Goal: Task Accomplishment & Management: Manage account settings

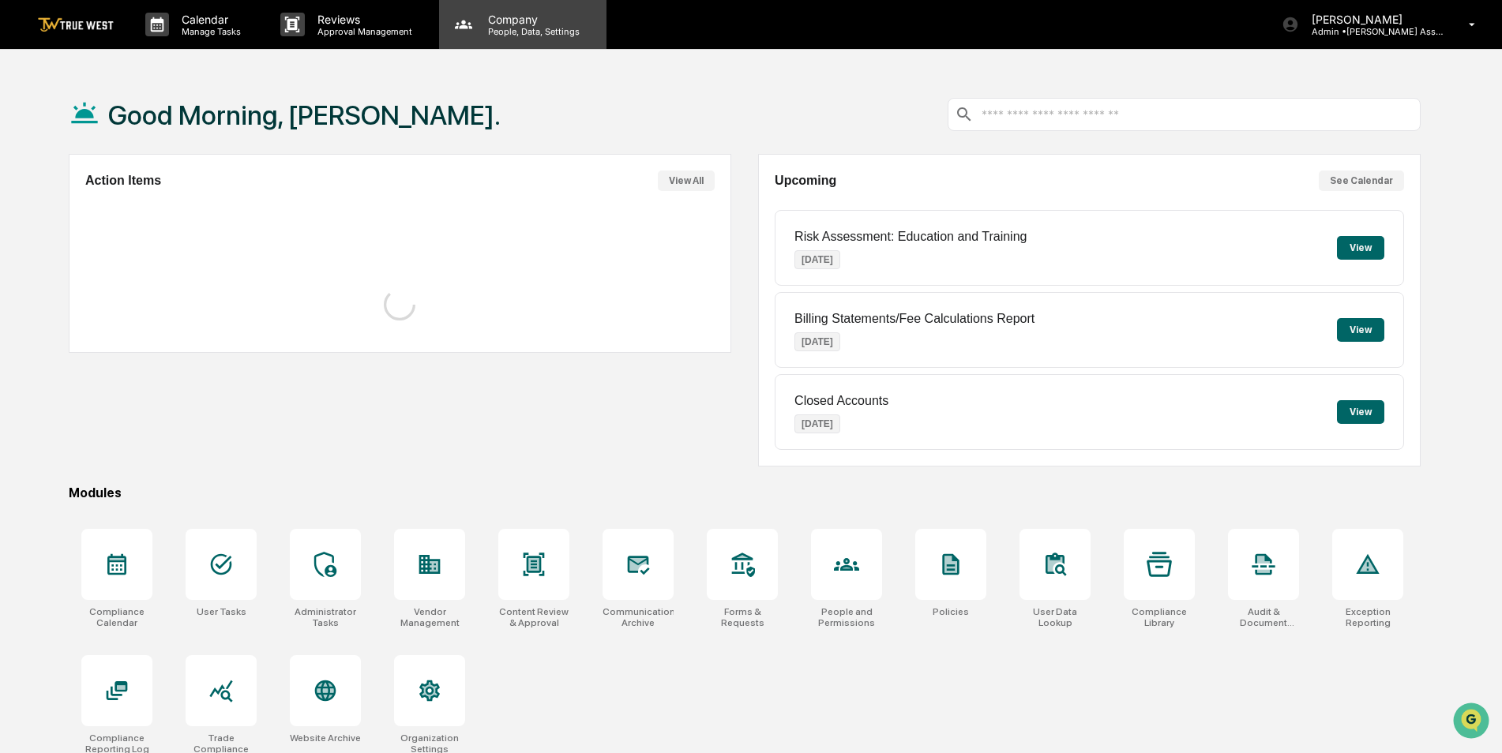
click at [509, 37] on div "Company People, Data, Settings" at bounding box center [522, 24] width 167 height 49
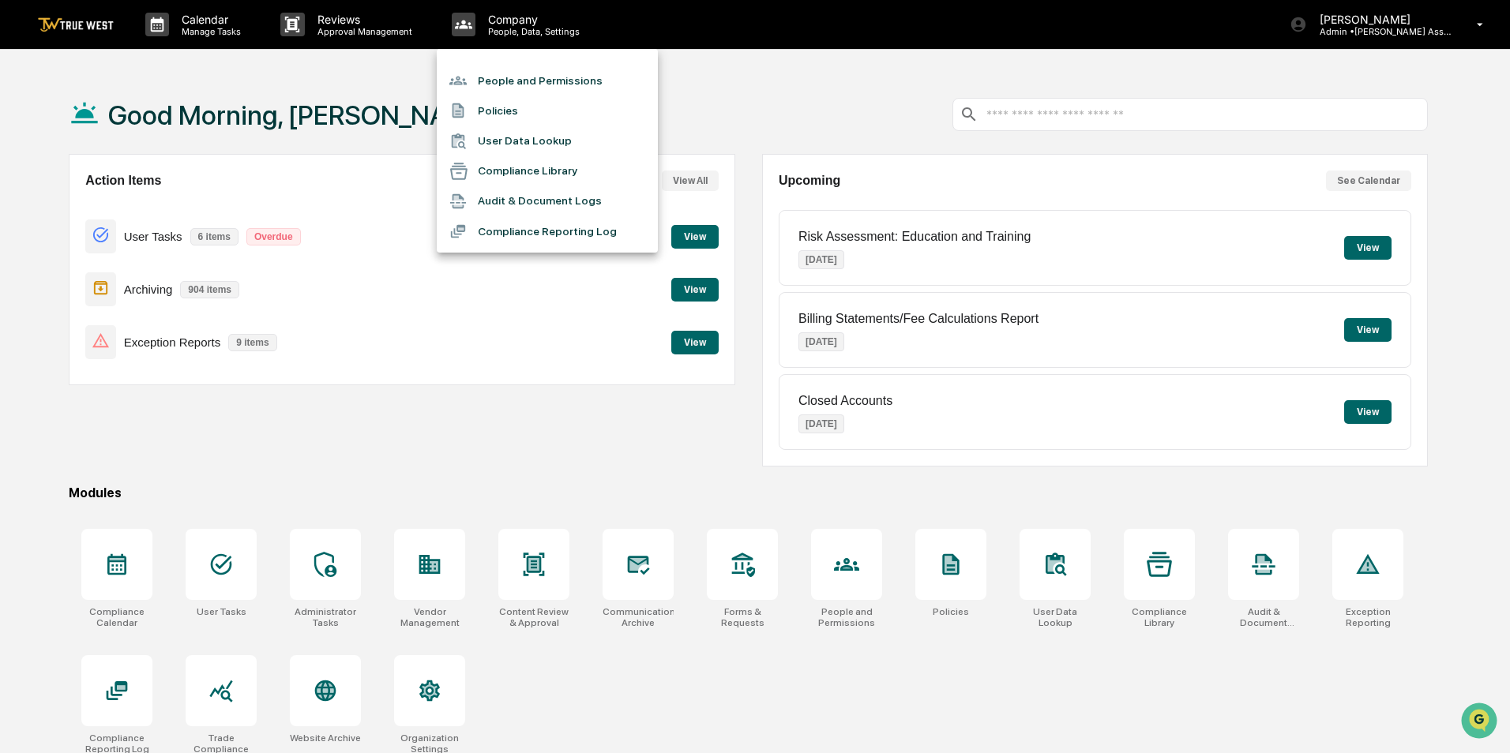
click at [498, 81] on li "People and Permissions" at bounding box center [547, 81] width 221 height 30
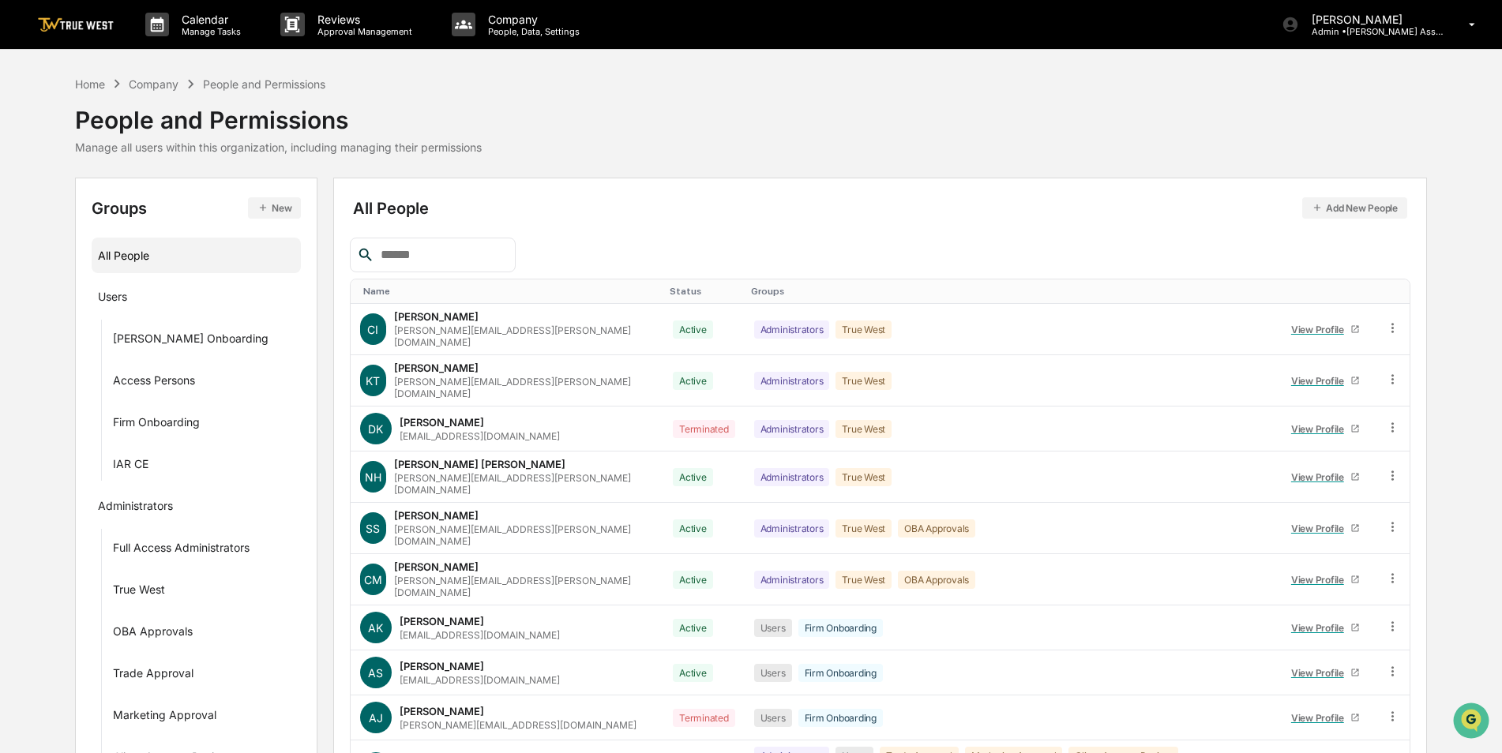
click at [455, 250] on input "text" at bounding box center [441, 255] width 134 height 21
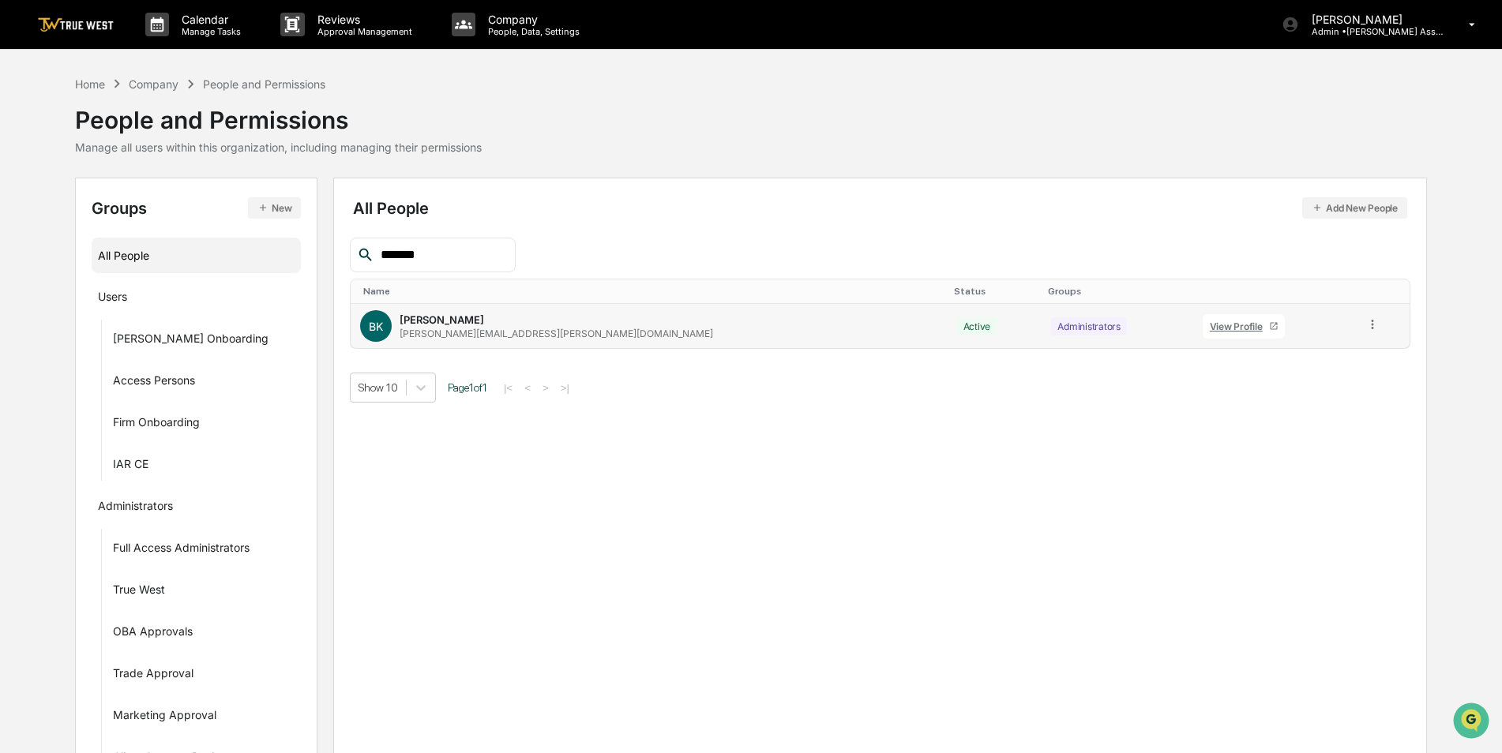
type input "*******"
click at [1365, 329] on icon at bounding box center [1372, 324] width 15 height 15
click at [1337, 352] on div "Groups & Permissions" at bounding box center [1301, 350] width 131 height 19
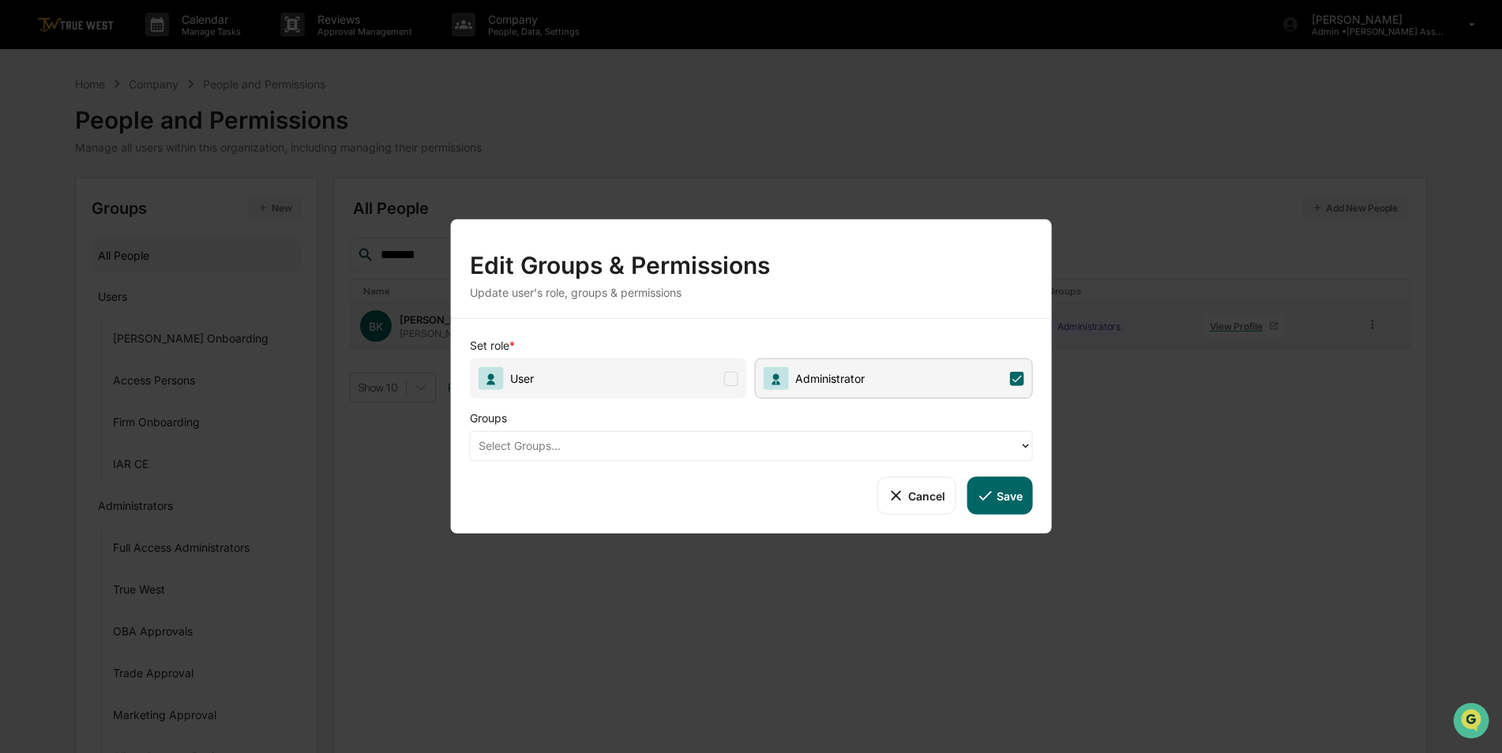
click at [819, 446] on div at bounding box center [745, 446] width 533 height 18
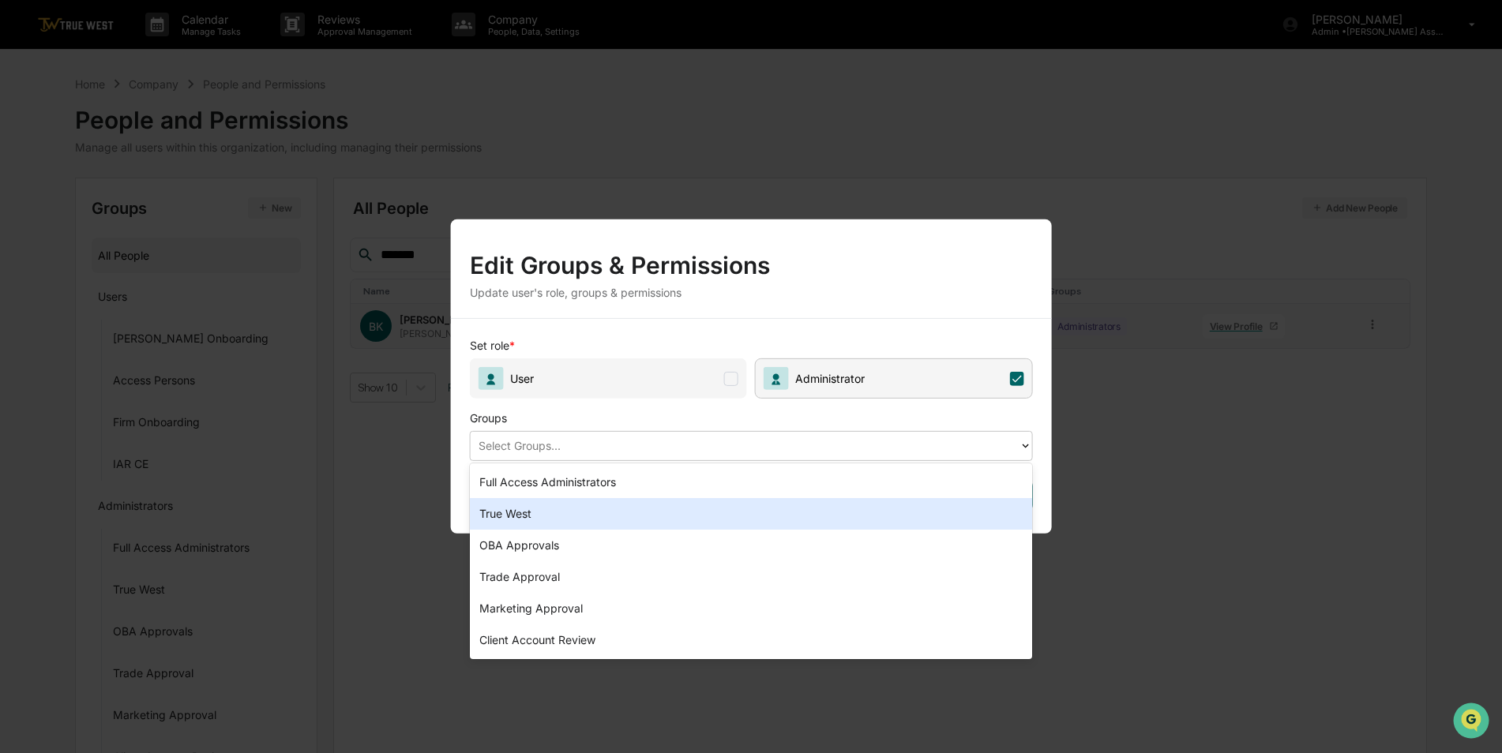
click at [677, 512] on div "True West" at bounding box center [751, 514] width 563 height 32
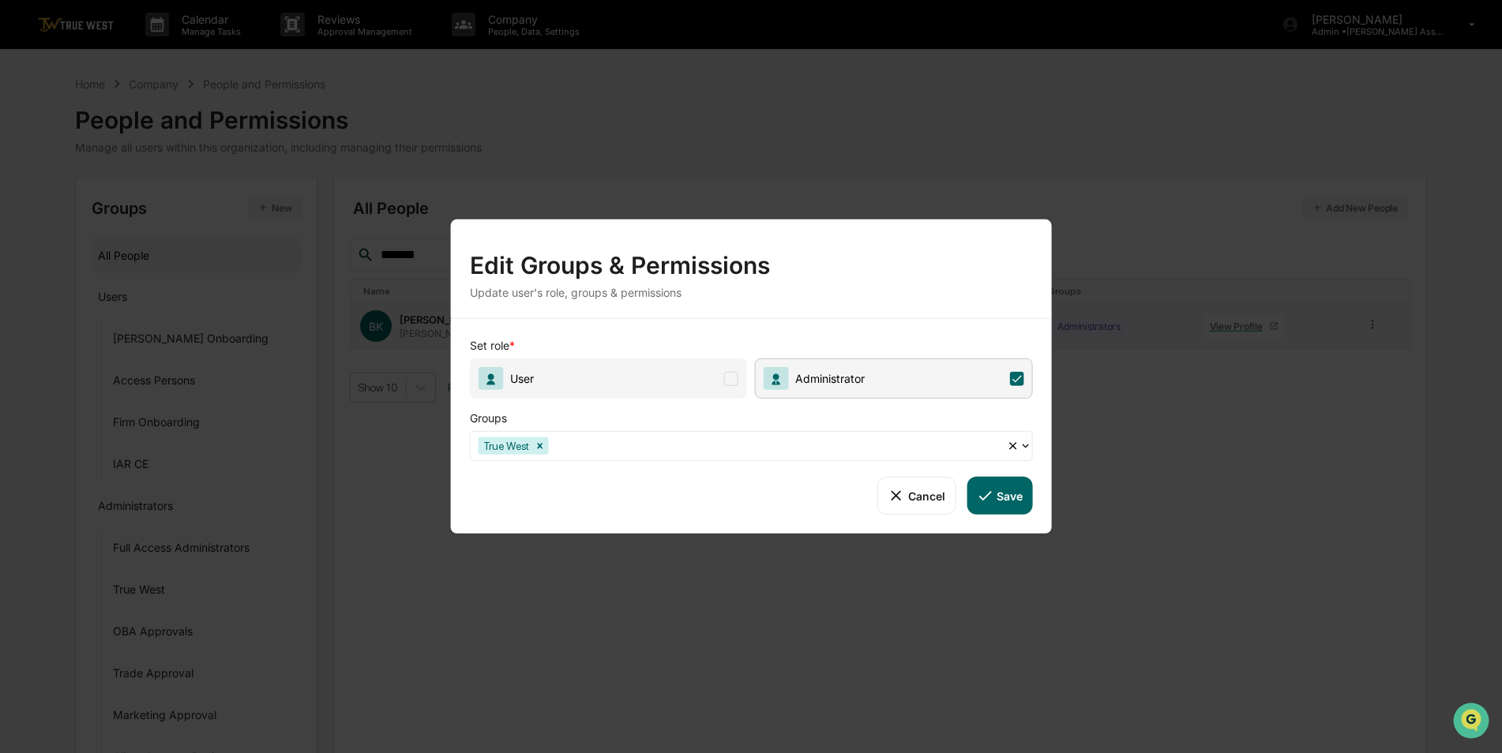
click at [982, 492] on icon at bounding box center [984, 495] width 17 height 17
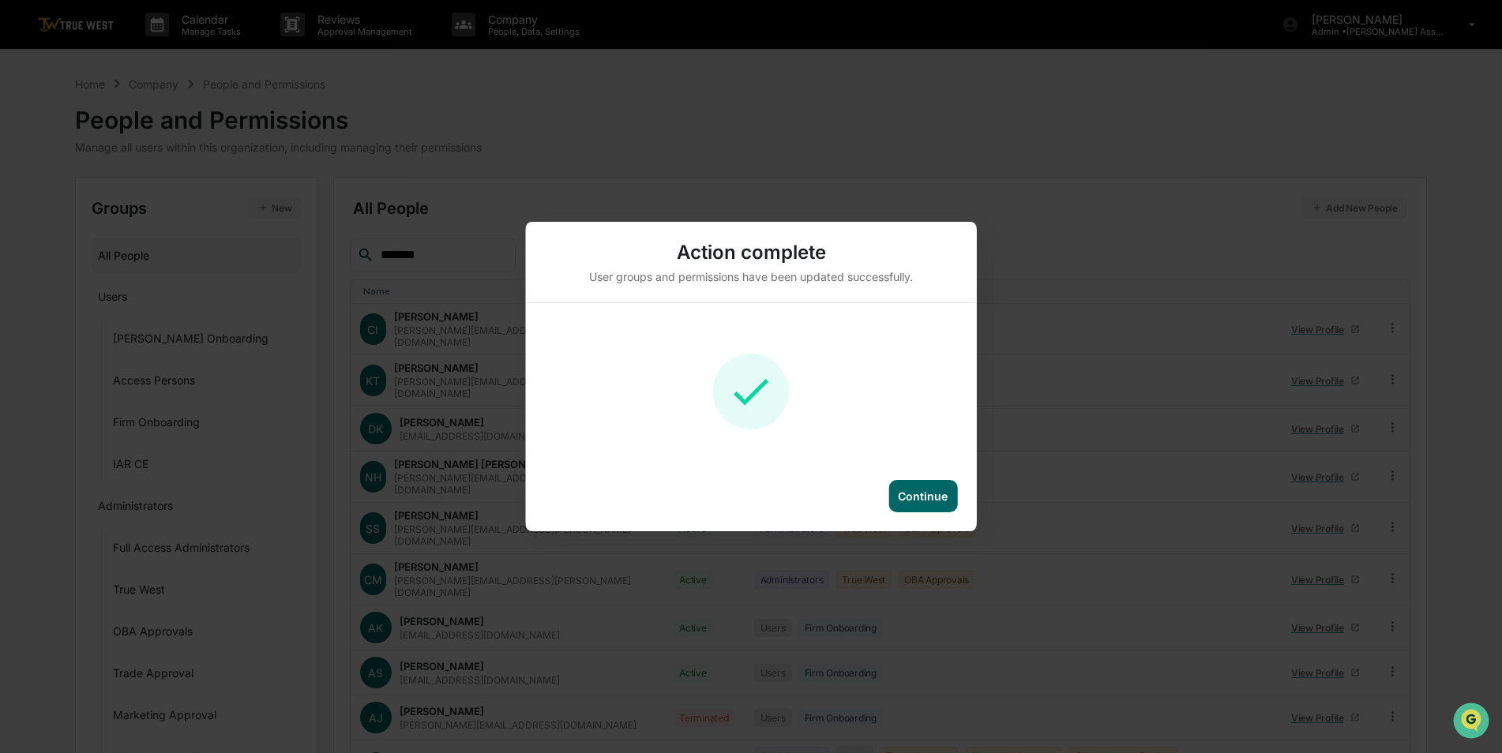
click at [929, 503] on div "Continue" at bounding box center [922, 496] width 69 height 32
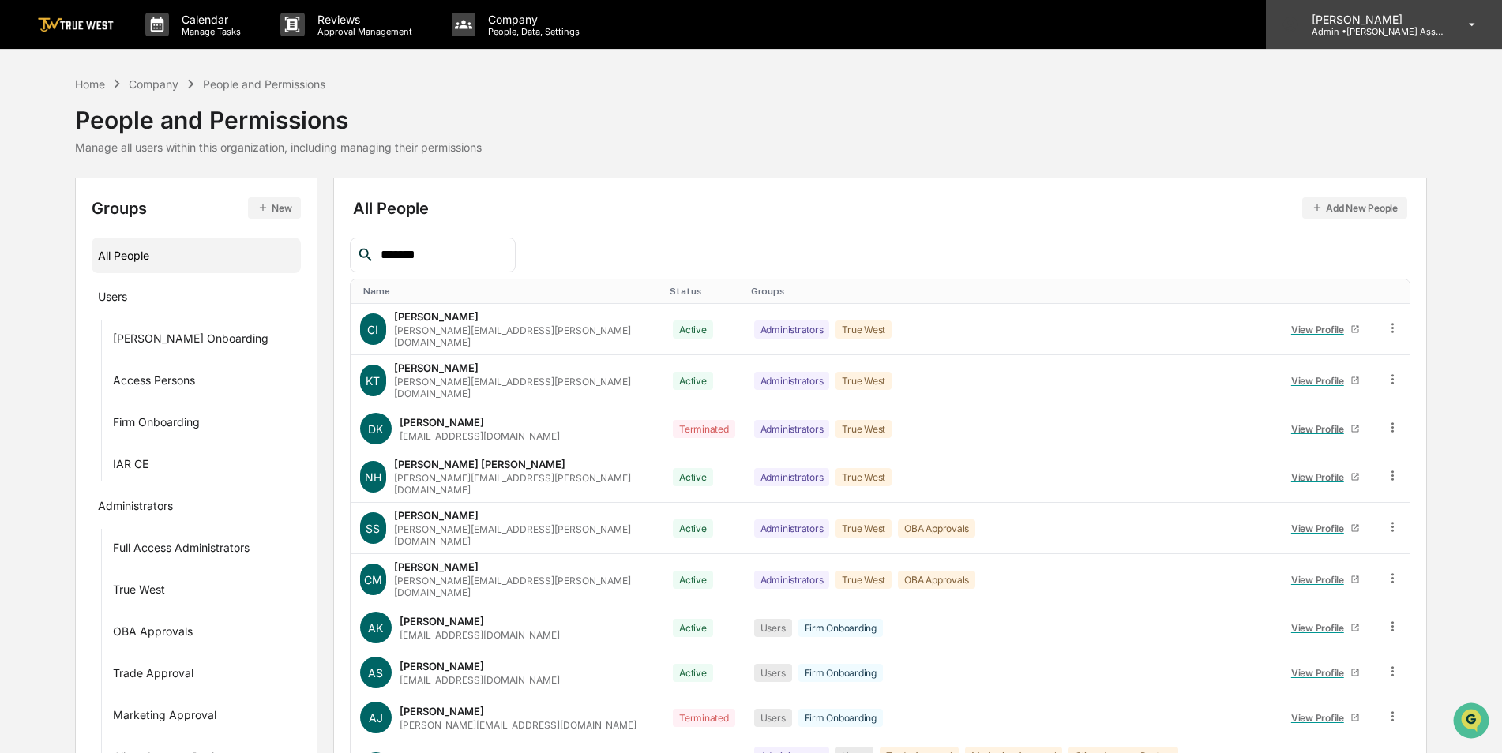
click at [1369, 26] on p "Admin • [PERSON_NAME] Asset Management" at bounding box center [1372, 31] width 147 height 11
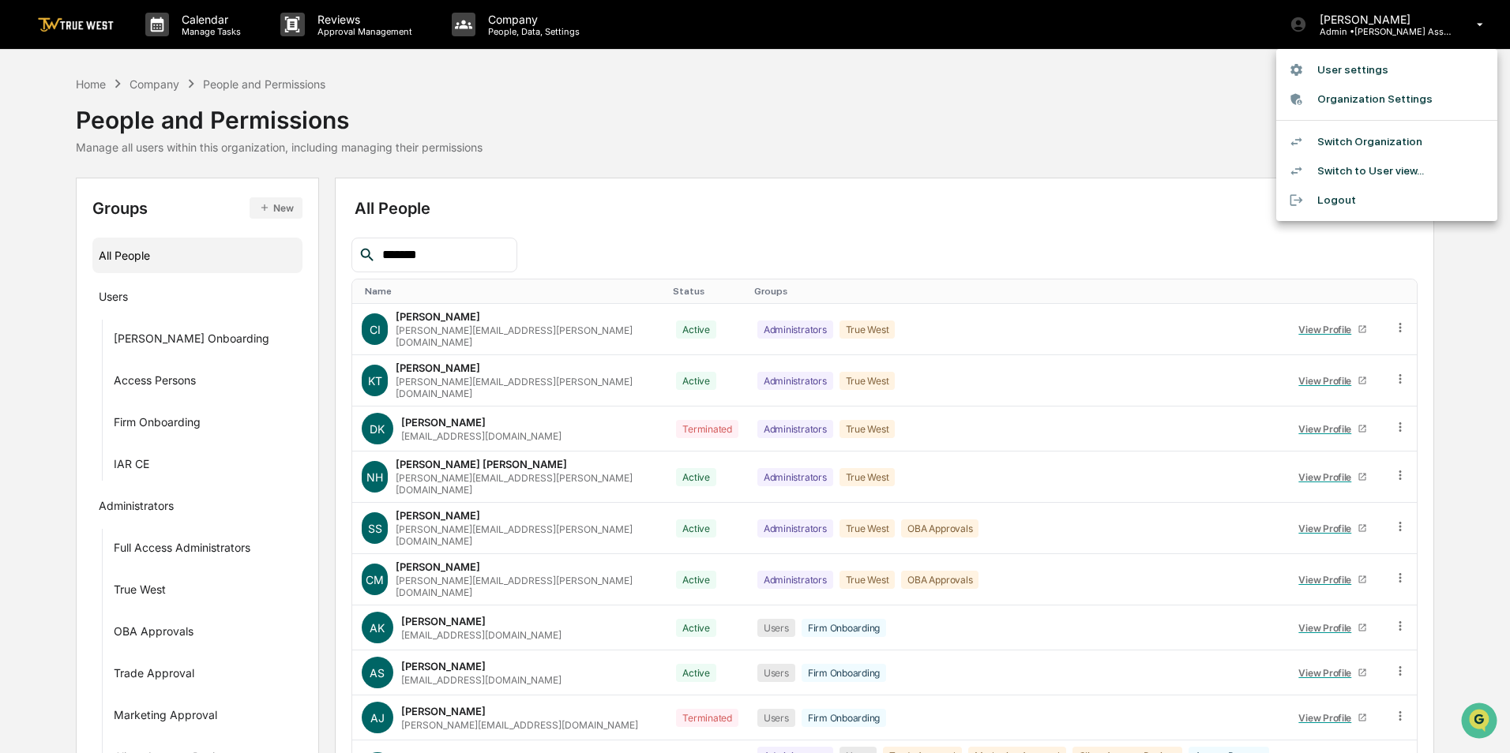
click at [1356, 133] on li "Switch Organization" at bounding box center [1386, 141] width 221 height 29
